Goal: Transaction & Acquisition: Register for event/course

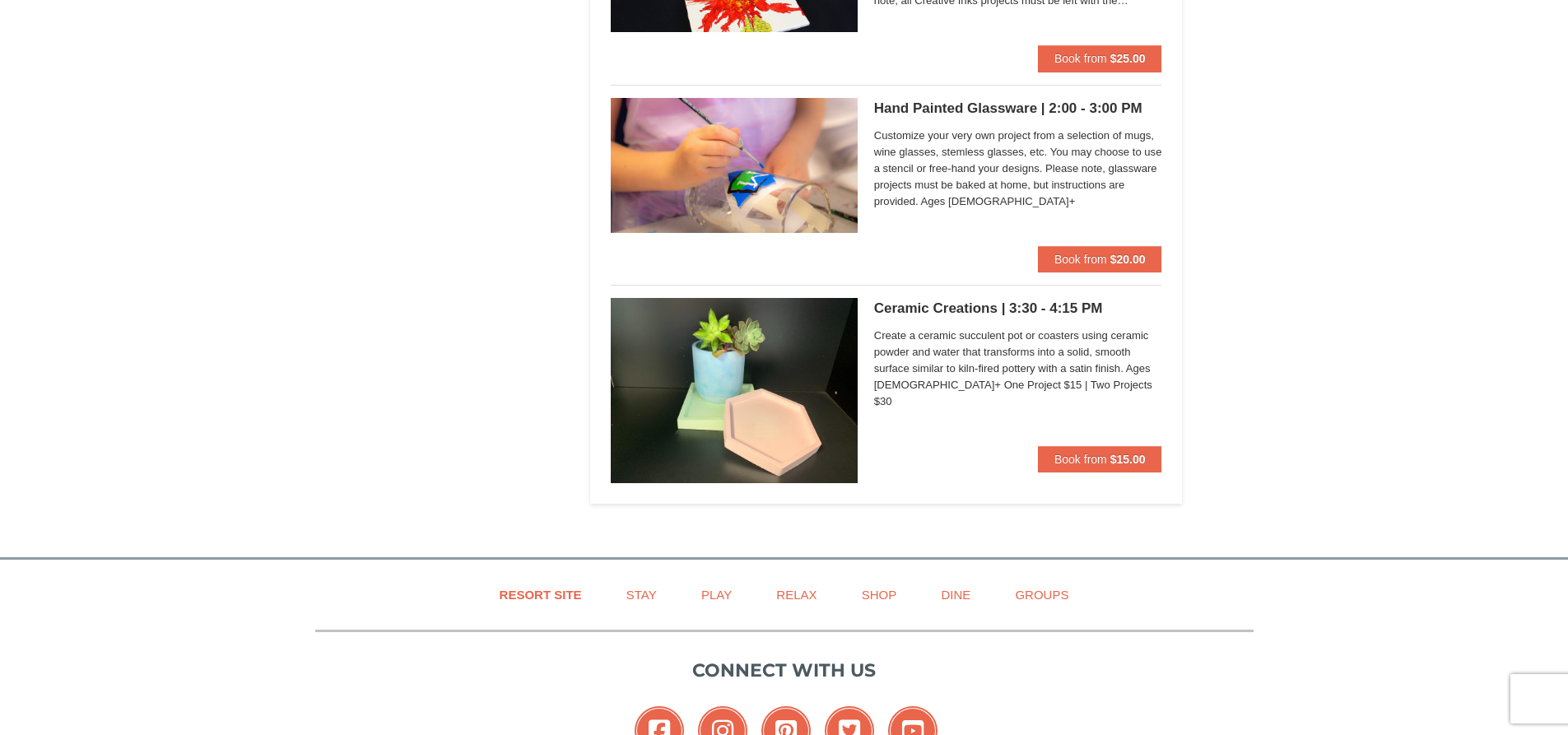
drag, startPoint x: 1580, startPoint y: 46, endPoint x: 1563, endPoint y: 444, distance: 398.4
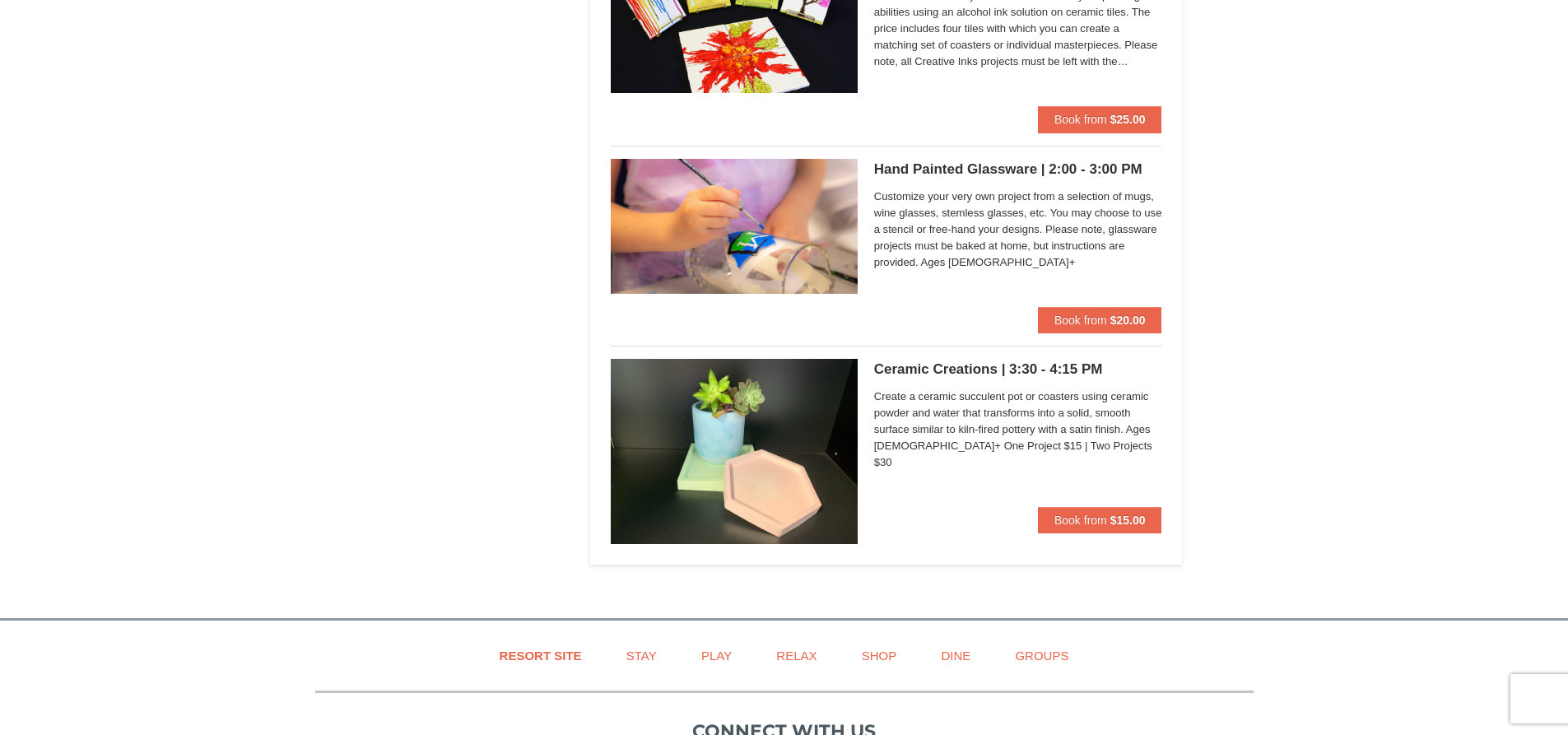
scroll to position [1253, 0]
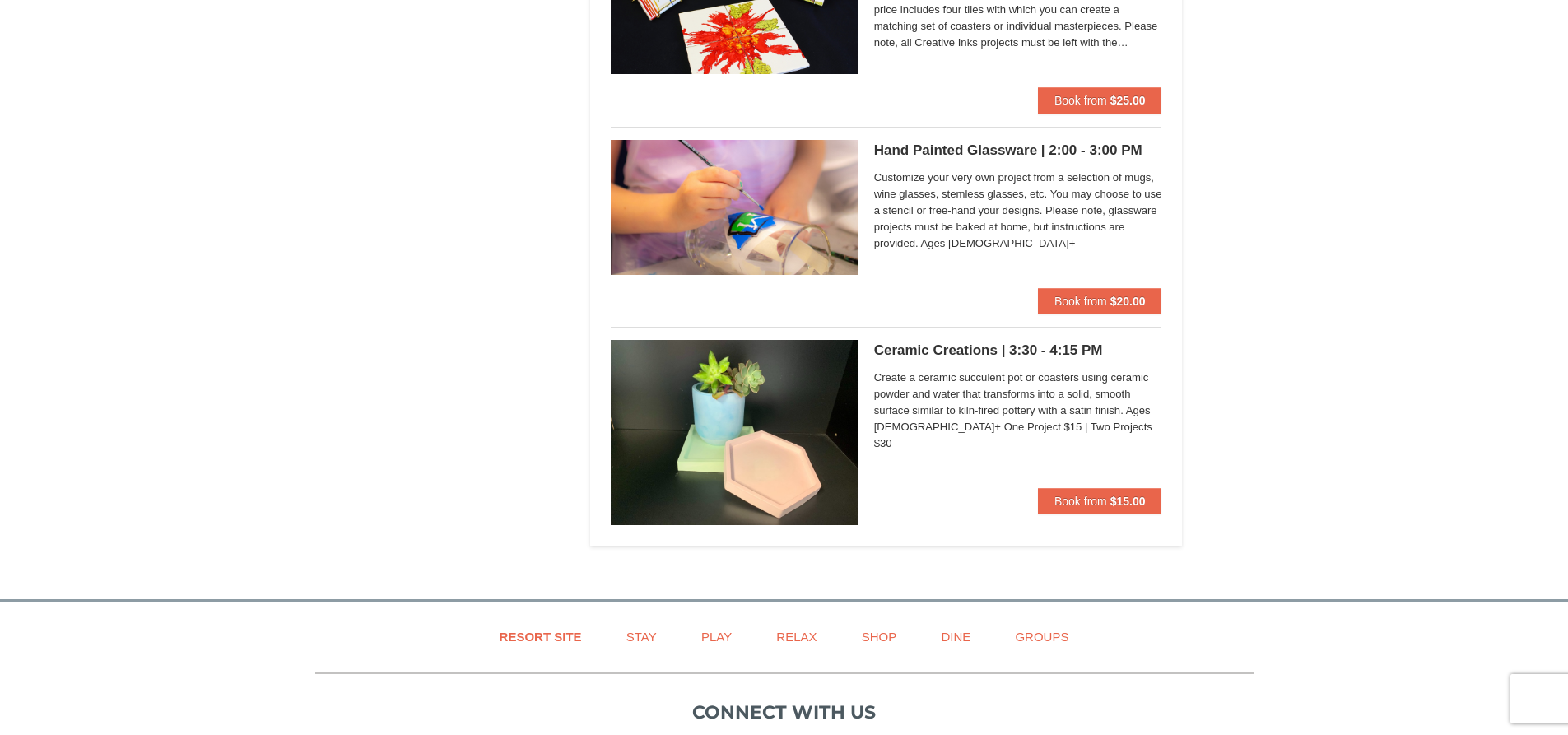
click at [966, 353] on h5 "Ceramic Creations | 3:30 - 4:15 PM Massanutten Classes and Workshops" at bounding box center [1018, 351] width 288 height 16
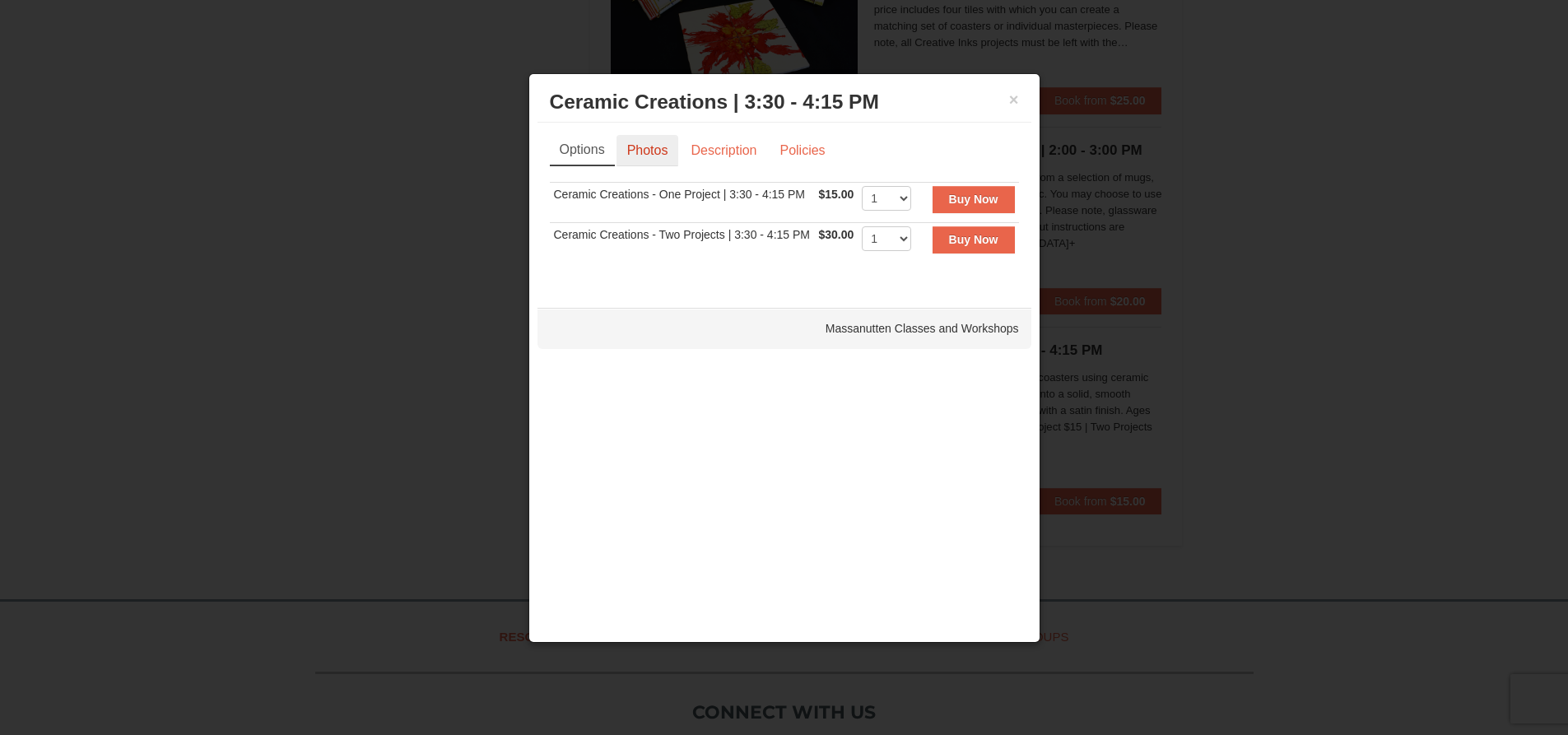
click at [651, 149] on link "Photos" at bounding box center [648, 151] width 63 height 31
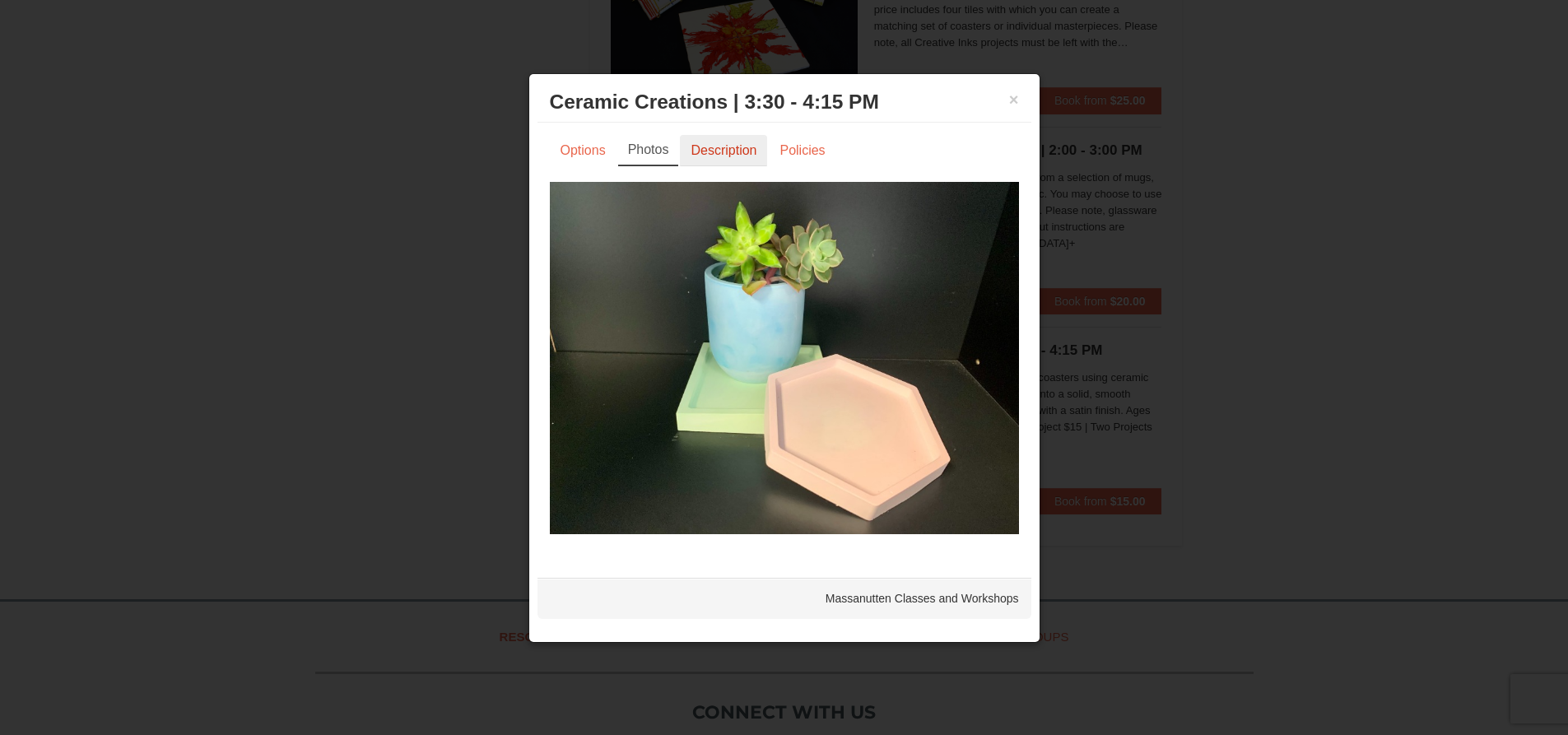
click at [744, 151] on link "Description" at bounding box center [724, 151] width 87 height 31
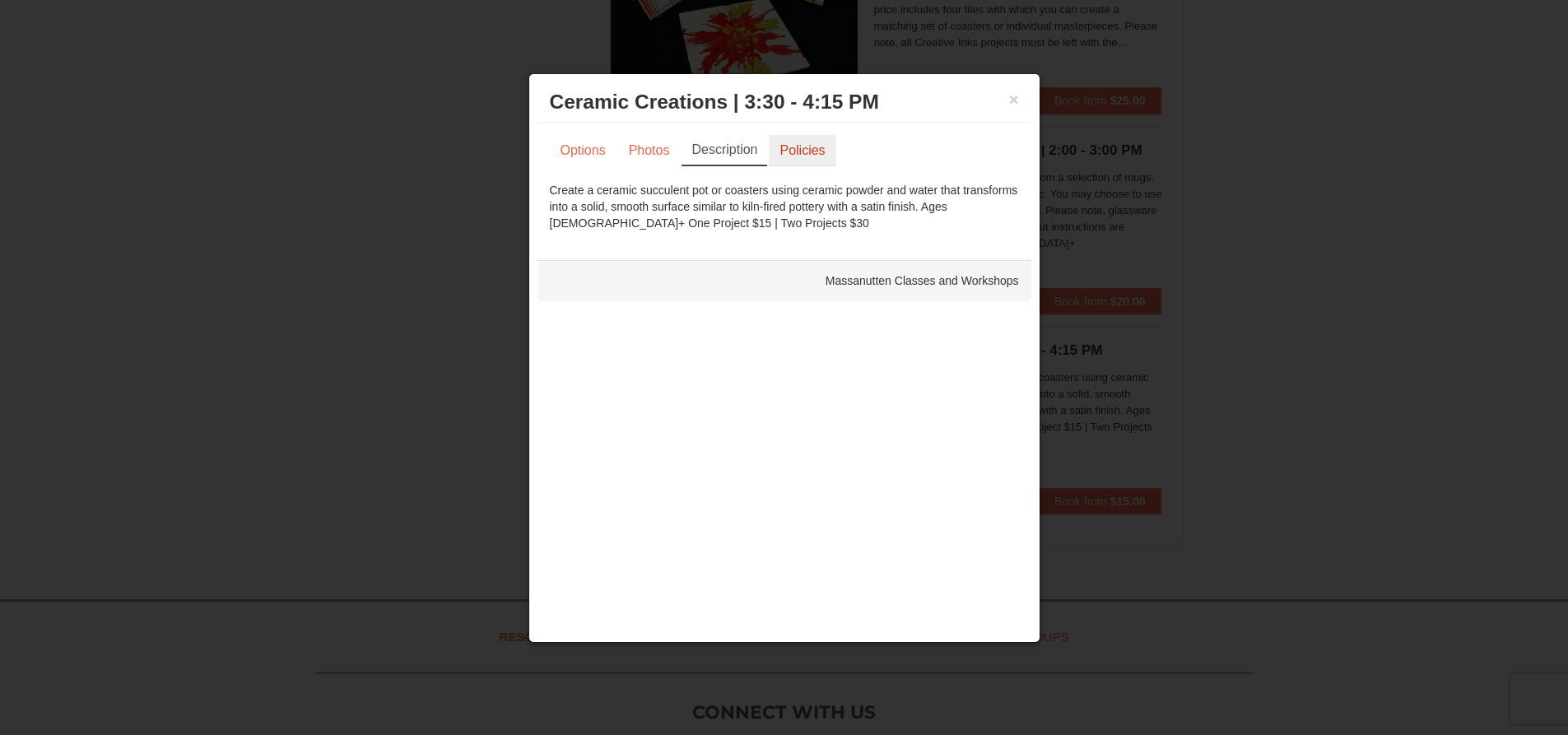
click at [817, 153] on link "Policies" at bounding box center [802, 151] width 67 height 31
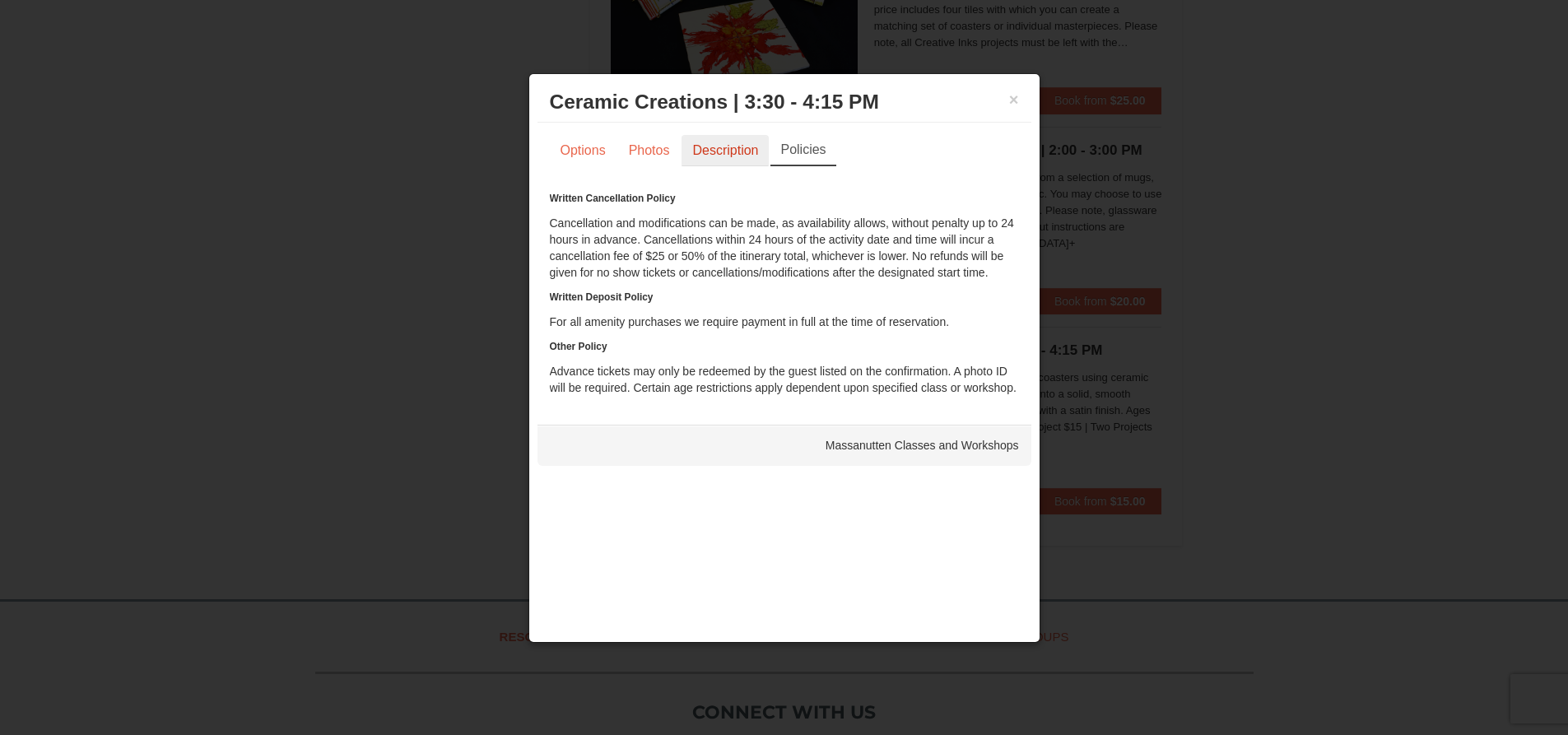
click at [689, 148] on link "Description" at bounding box center [725, 151] width 87 height 31
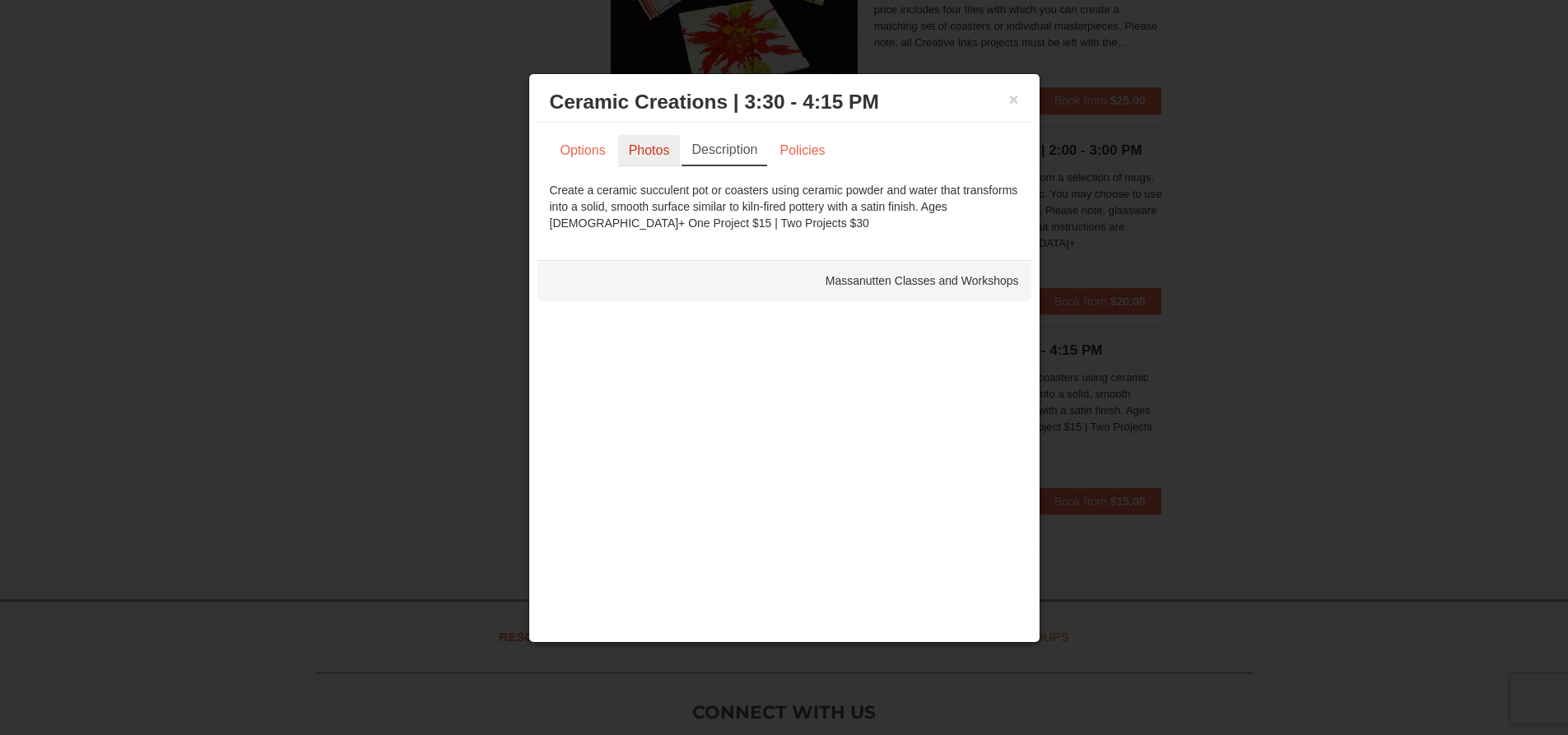
click at [650, 155] on link "Photos" at bounding box center [649, 151] width 63 height 31
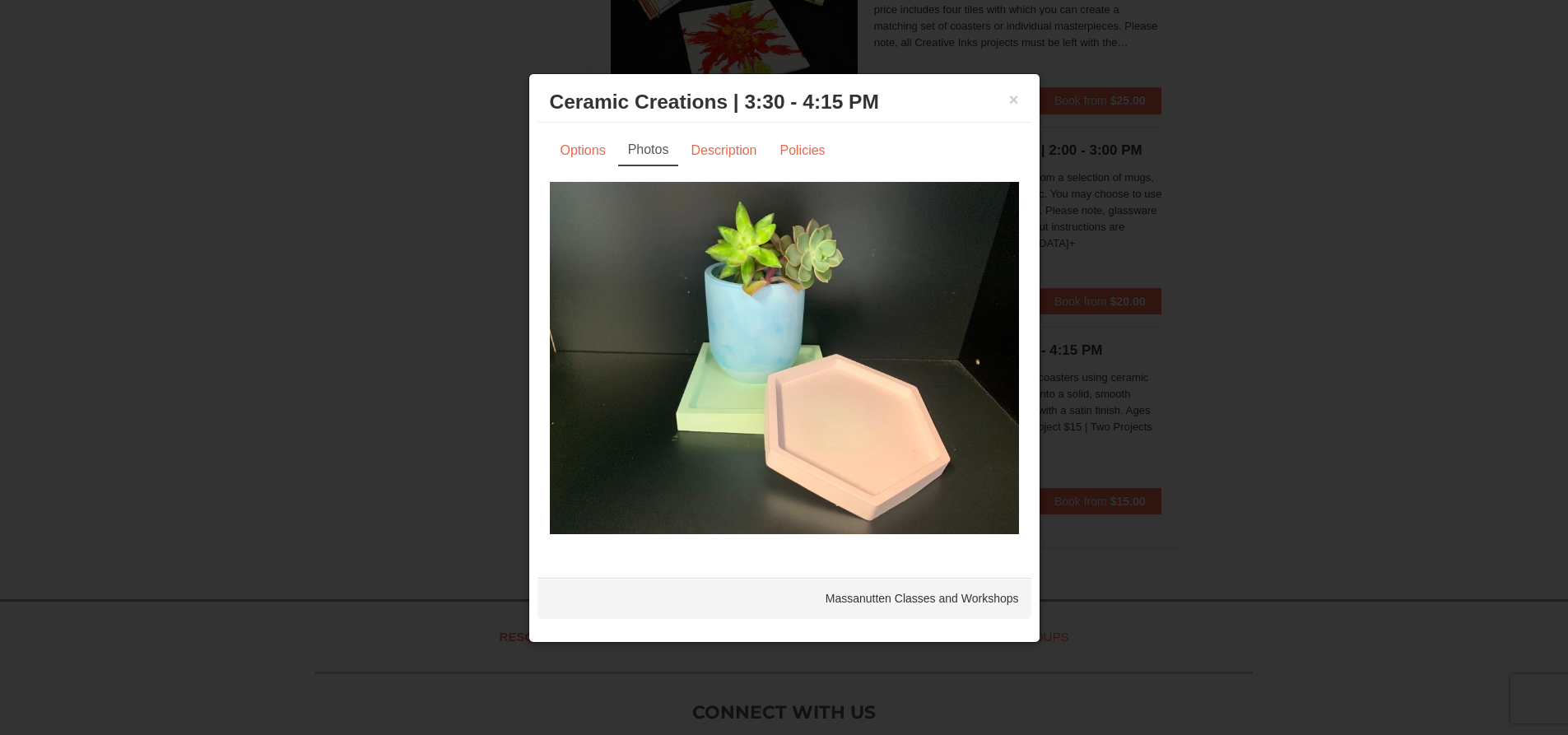
click at [1003, 93] on h3 "Ceramic Creations | 3:30 - 4:15 PM Massanutten Classes and Workshops" at bounding box center [784, 102] width 470 height 25
click at [1013, 97] on button "×" at bounding box center [1014, 100] width 10 height 16
